Goal: Task Accomplishment & Management: Manage account settings

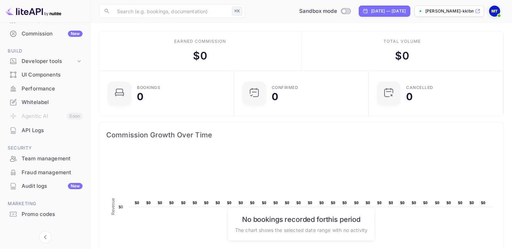
scroll to position [96, 0]
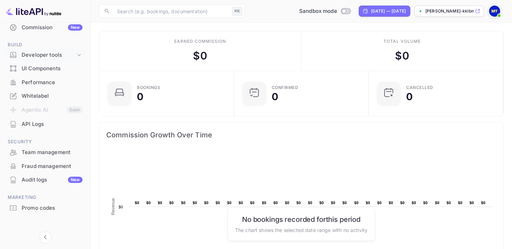
click at [48, 59] on div "Developer tools" at bounding box center [45, 55] width 82 height 12
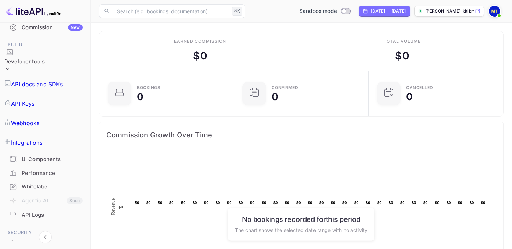
click at [34, 100] on p "API Keys" at bounding box center [22, 104] width 23 height 8
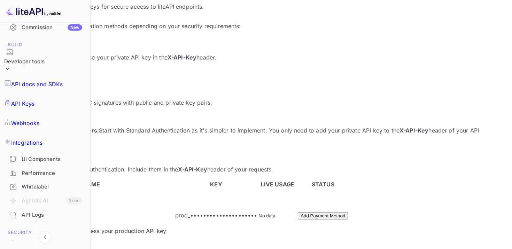
scroll to position [75, 0]
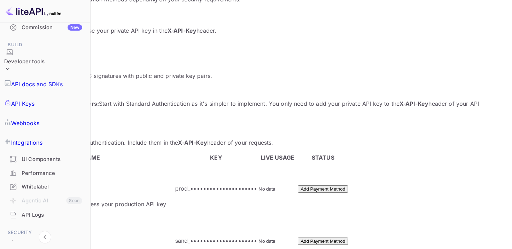
click at [255, 185] on p "prod_•••••••••••••••••••••" at bounding box center [216, 189] width 82 height 8
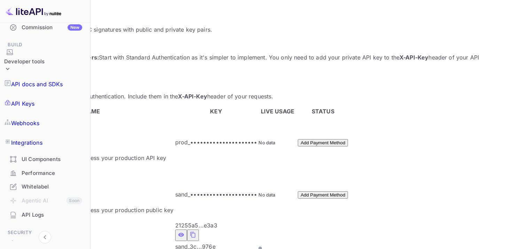
click at [184, 231] on icon "private api keys table" at bounding box center [181, 235] width 6 height 8
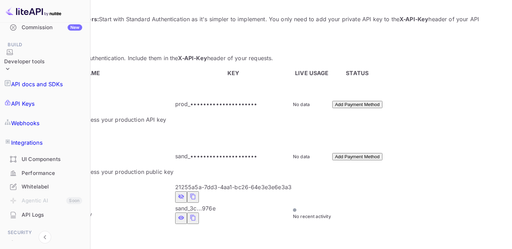
scroll to position [161, 0]
click at [184, 215] on icon "private api keys table" at bounding box center [181, 217] width 6 height 4
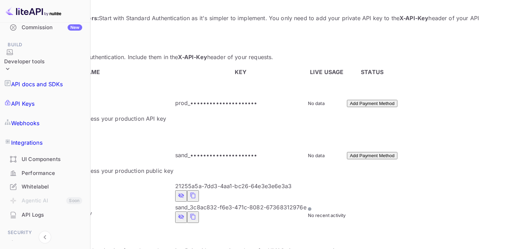
click at [259, 204] on span "sand_3c8ac832-f6e3-471c-8082-67368312976e" at bounding box center [240, 207] width 131 height 7
click at [263, 183] on span "21255a5a-7dd3-4aa1-bc26-64e3e3e6e3a3" at bounding box center [233, 186] width 116 height 7
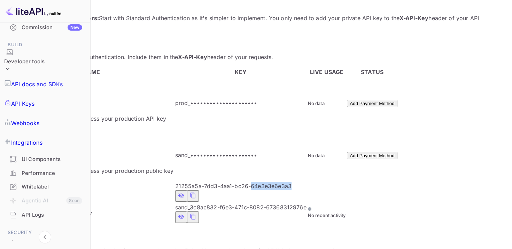
click at [263, 183] on span "21255a5a-7dd3-4aa1-bc26-64e3e3e6e3a3" at bounding box center [233, 186] width 116 height 7
copy div "21255a5a-7dd3-4aa1-bc26-64e3e3e6e3a3"
click at [221, 204] on span "sand_3c8ac832-f6e3-471c-8082-67368312976e" at bounding box center [240, 207] width 131 height 7
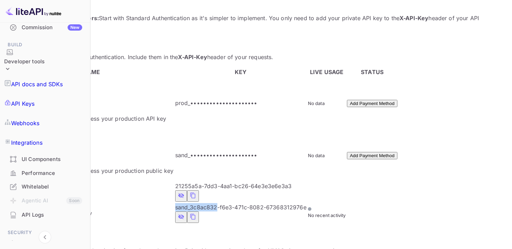
click at [195, 214] on icon "private api keys table" at bounding box center [192, 217] width 5 height 6
click at [149, 182] on td "Sandbox – Public Key" at bounding box center [91, 192] width 165 height 21
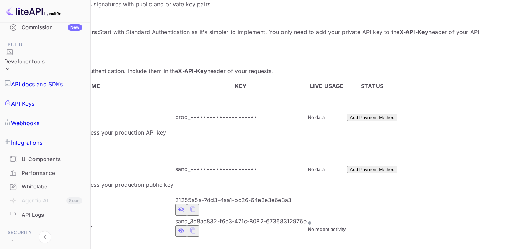
scroll to position [191, 0]
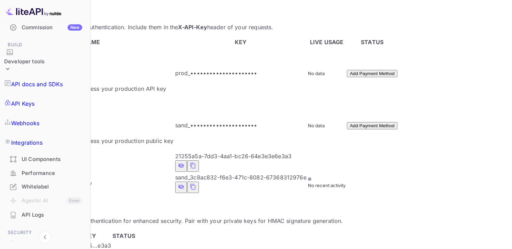
click at [271, 153] on span "21255a5a-7dd3-4aa1-bc26-64e3e3e6e3a3" at bounding box center [233, 156] width 116 height 7
copy div "21255a5a-7dd3-4aa1-bc26-64e3e3e6e3a3"
